Goal: Find specific page/section

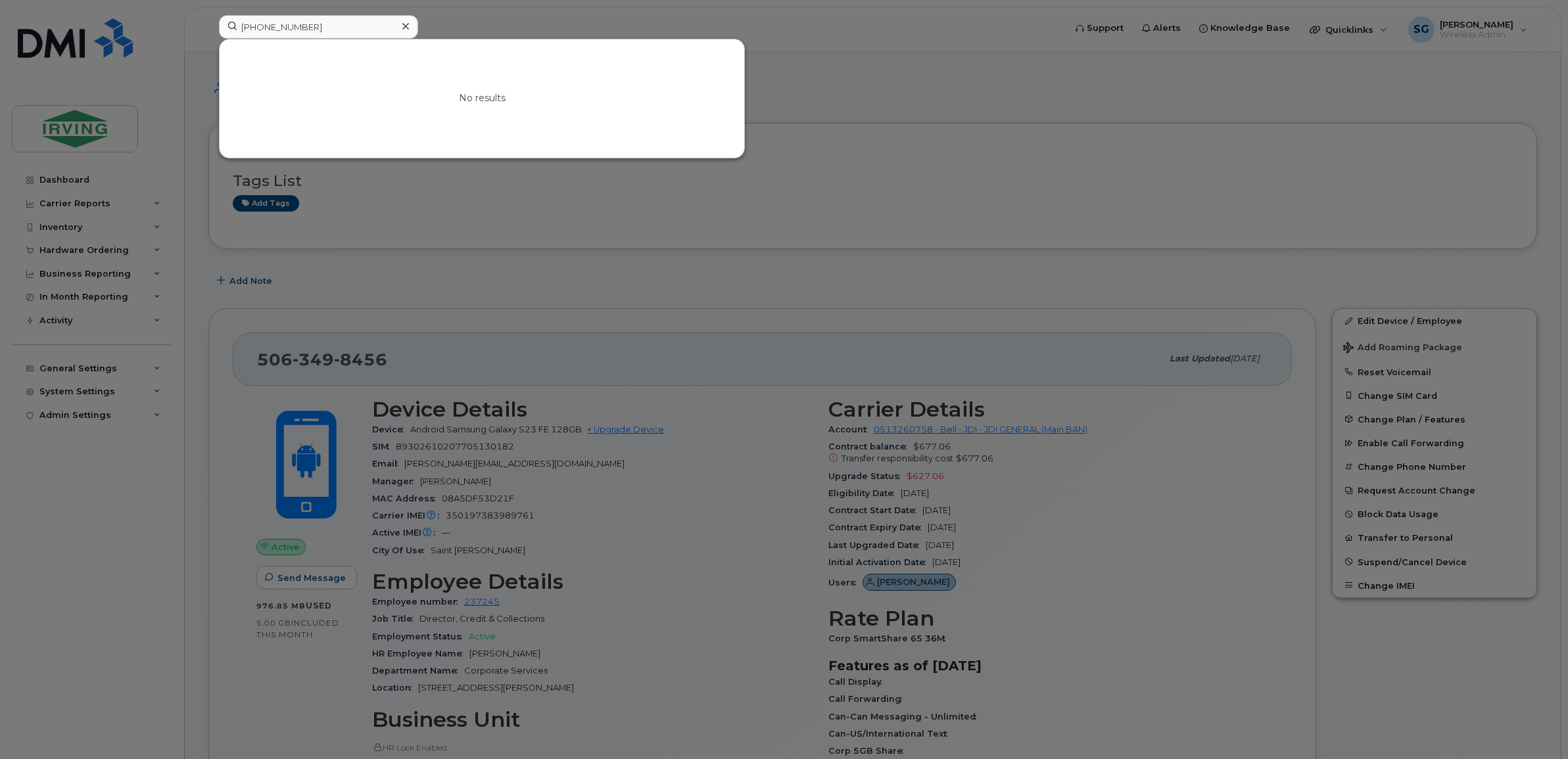
drag, startPoint x: 257, startPoint y: 24, endPoint x: 220, endPoint y: 25, distance: 37.0
click at [220, 24] on input "[PHONE_NUMBER]" at bounding box center [319, 26] width 200 height 23
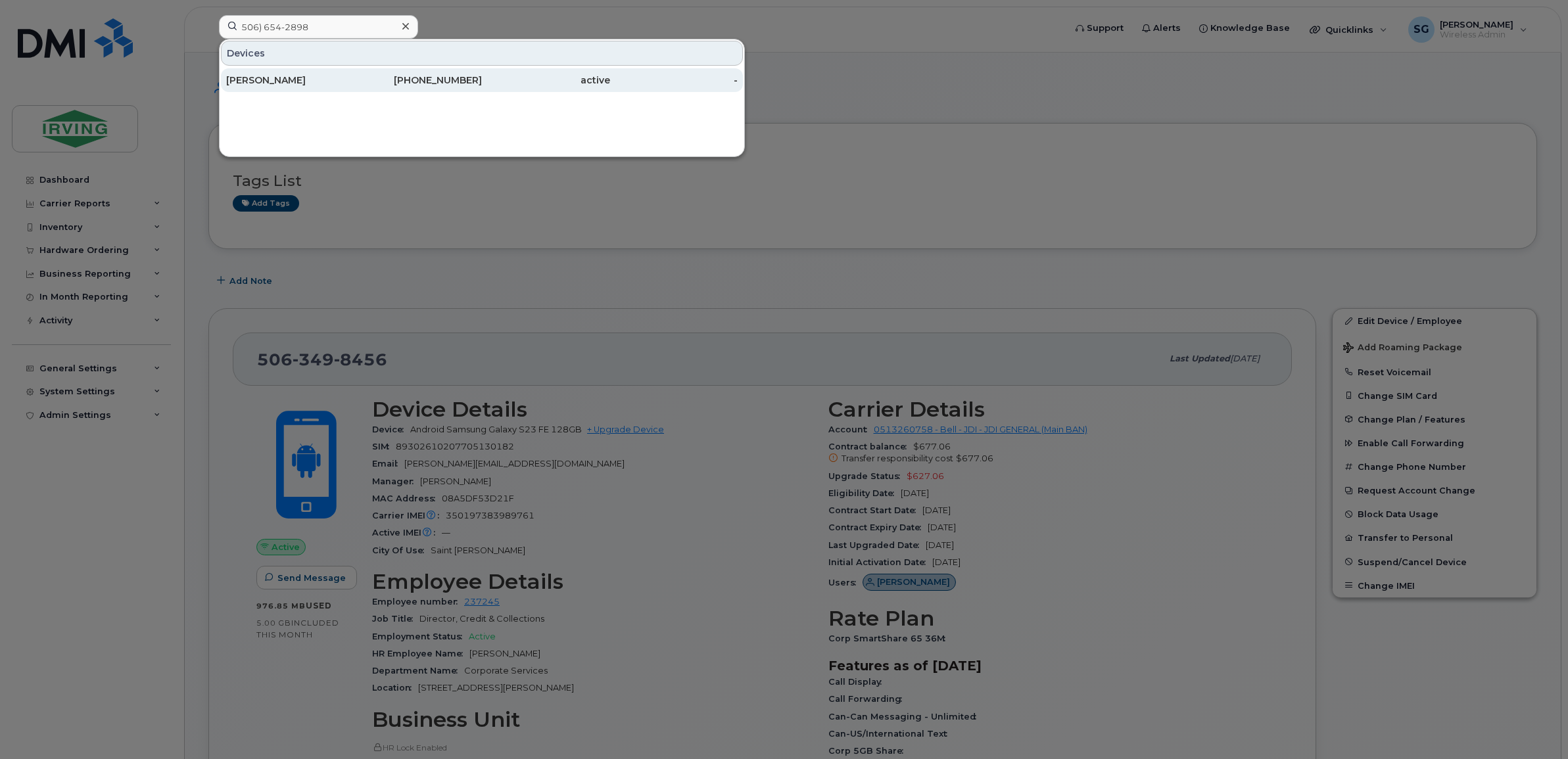
type input "506) 654-2898"
drag, startPoint x: 290, startPoint y: 74, endPoint x: 389, endPoint y: 105, distance: 103.7
click at [290, 74] on div "[PERSON_NAME]" at bounding box center [289, 79] width 128 height 23
